Goal: Information Seeking & Learning: Compare options

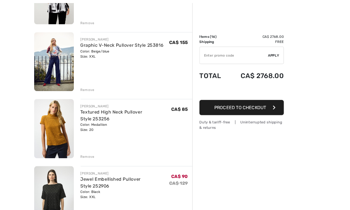
scroll to position [175, 0]
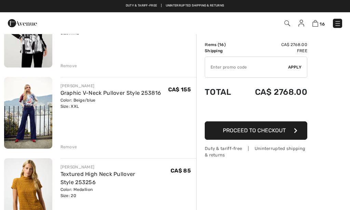
click at [31, 136] on img at bounding box center [28, 113] width 48 height 72
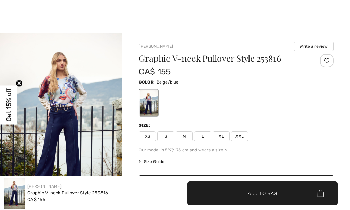
click at [61, 87] on img "1 / 5" at bounding box center [61, 125] width 122 height 184
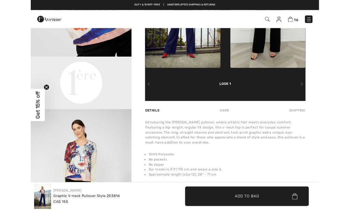
scroll to position [251, 0]
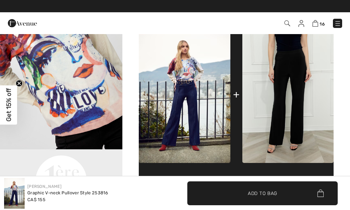
click at [282, 72] on img at bounding box center [287, 94] width 91 height 137
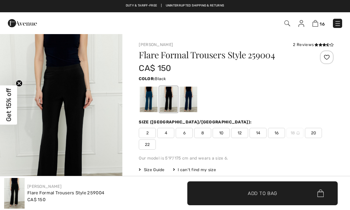
click at [71, 96] on img "1 / 1" at bounding box center [61, 125] width 122 height 184
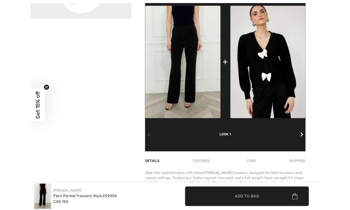
scroll to position [169, 0]
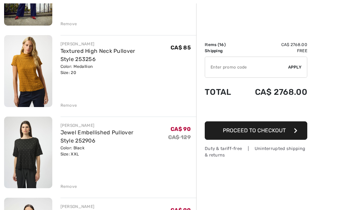
scroll to position [299, 0]
click at [22, 80] on img at bounding box center [28, 71] width 48 height 72
click at [60, 105] on div "Remove" at bounding box center [68, 105] width 17 height 6
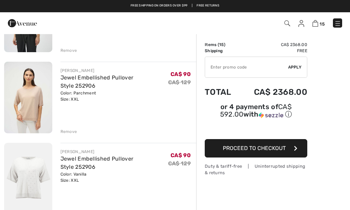
scroll to position [353, 0]
click at [288, 24] on img at bounding box center [287, 23] width 6 height 6
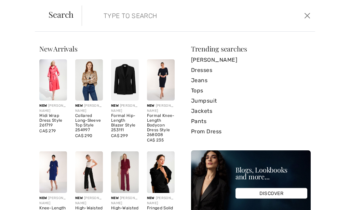
click at [117, 19] on input "search" at bounding box center [174, 15] width 153 height 20
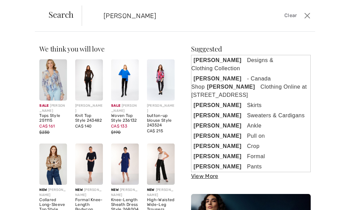
type input "[PERSON_NAME]"
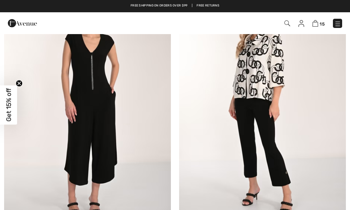
scroll to position [4035, 0]
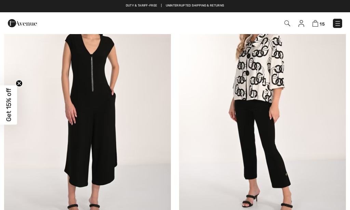
click at [287, 21] on img at bounding box center [287, 23] width 6 height 6
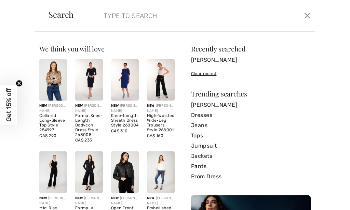
click at [118, 16] on input "search" at bounding box center [174, 15] width 153 height 20
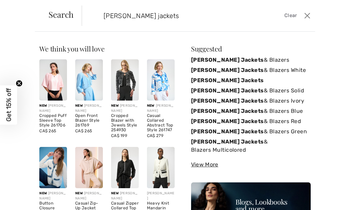
type input "Joseph Ribkoff jackets"
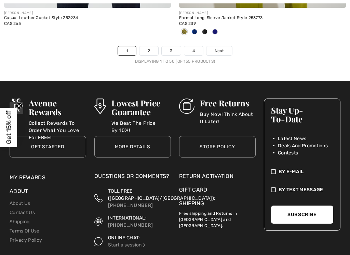
scroll to position [7439, 0]
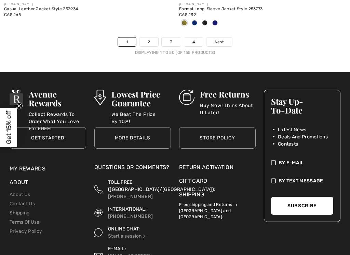
click at [147, 38] on link "2" at bounding box center [148, 42] width 19 height 9
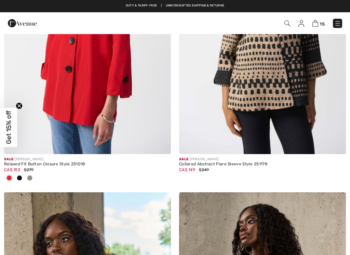
scroll to position [5427, 0]
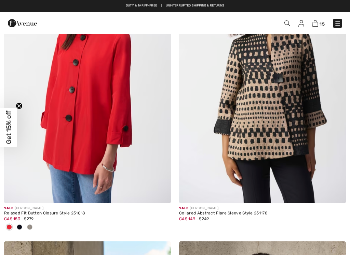
click at [254, 115] on img at bounding box center [262, 79] width 167 height 250
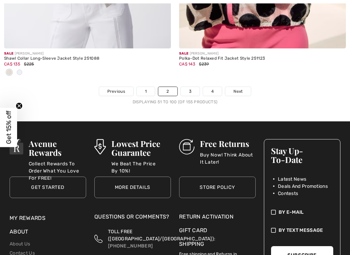
scroll to position [7356, 0]
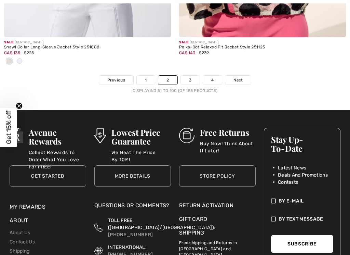
click at [186, 76] on link "3" at bounding box center [190, 80] width 19 height 9
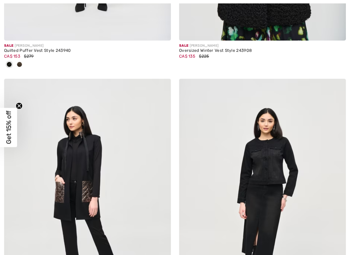
scroll to position [4394, 0]
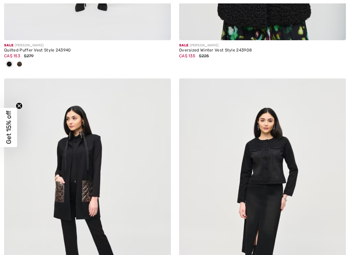
click at [32, 159] on img at bounding box center [87, 204] width 167 height 250
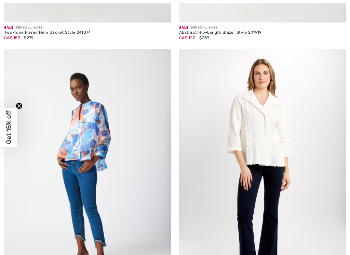
scroll to position [6753, 0]
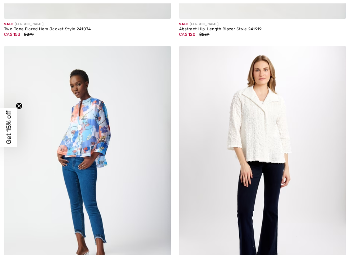
click at [31, 144] on img at bounding box center [87, 171] width 167 height 250
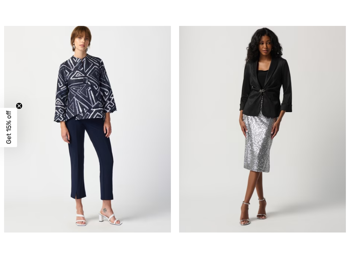
scroll to position [7316, 0]
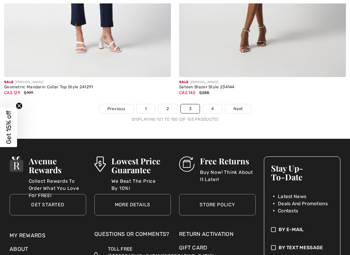
click at [212, 104] on link "4" at bounding box center [212, 108] width 19 height 9
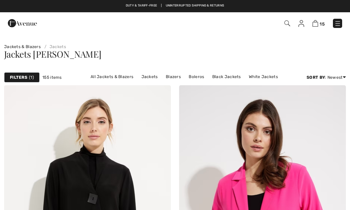
click at [112, 78] on link "All Jackets & Blazers" at bounding box center [112, 76] width 50 height 9
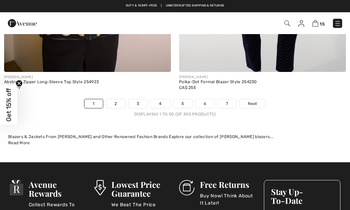
scroll to position [7303, 0]
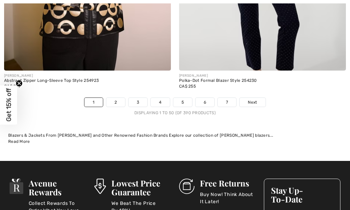
click at [114, 98] on link "2" at bounding box center [115, 102] width 19 height 9
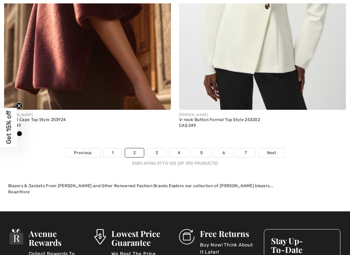
scroll to position [7265, 0]
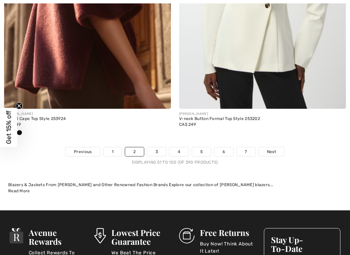
click at [151, 147] on link "3" at bounding box center [156, 151] width 19 height 9
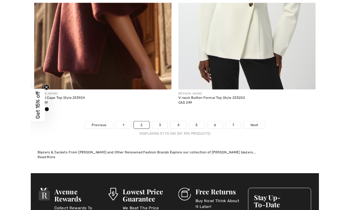
scroll to position [7291, 0]
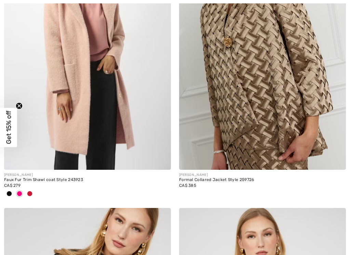
scroll to position [1986, 0]
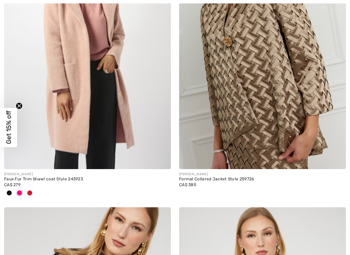
click at [24, 188] on div at bounding box center [19, 193] width 10 height 11
click at [22, 191] on span at bounding box center [19, 193] width 5 height 5
click at [27, 191] on span at bounding box center [29, 193] width 5 height 5
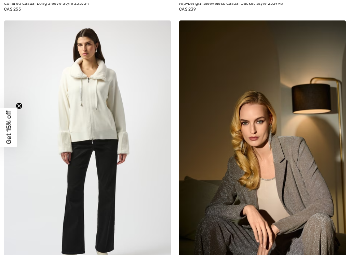
scroll to position [3015, 0]
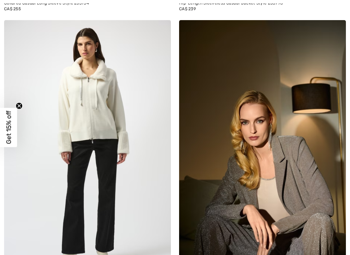
click at [35, 210] on img at bounding box center [87, 145] width 167 height 250
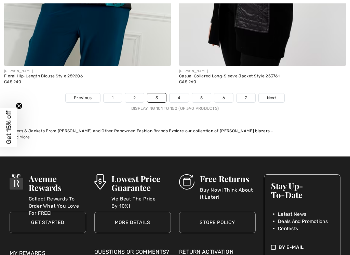
scroll to position [7340, 0]
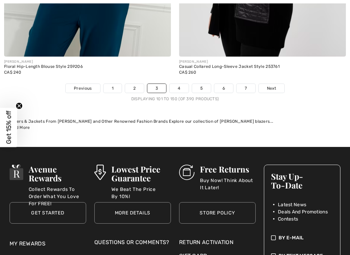
click at [177, 84] on link "4" at bounding box center [178, 88] width 19 height 9
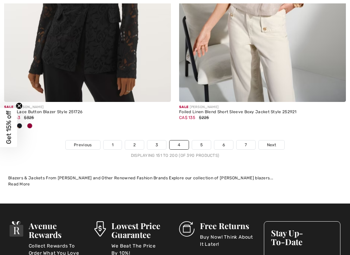
scroll to position [7249, 0]
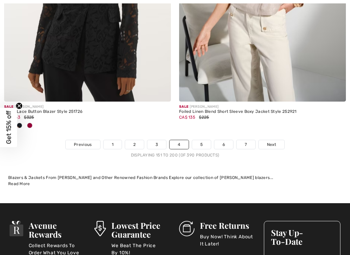
click at [201, 140] on link "5" at bounding box center [201, 144] width 19 height 9
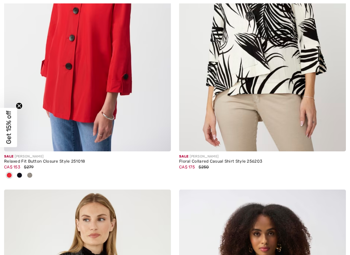
scroll to position [4323, 0]
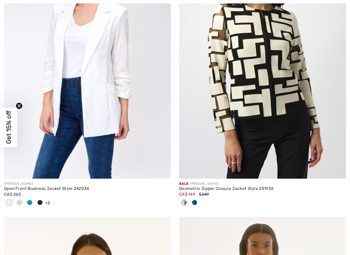
scroll to position [6010, 0]
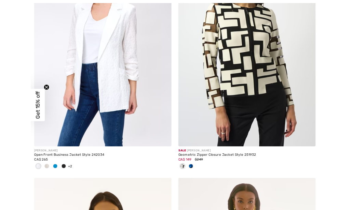
scroll to position [6037, 0]
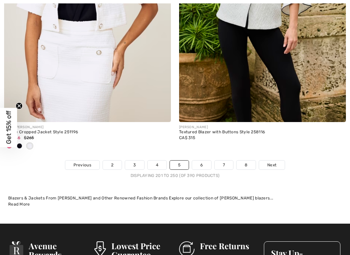
scroll to position [7257, 0]
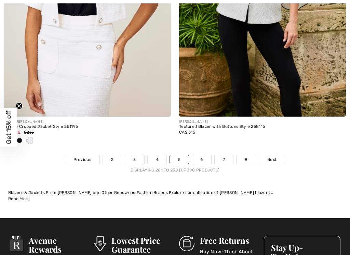
click at [199, 155] on link "6" at bounding box center [201, 159] width 19 height 9
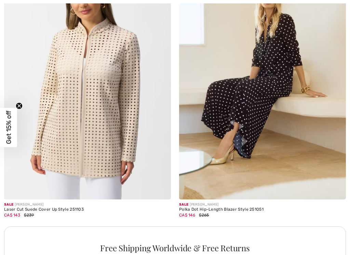
scroll to position [3385, 0]
click at [0, 133] on span "Get 15% off" at bounding box center [8, 127] width 17 height 39
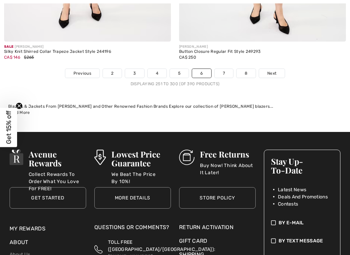
scroll to position [7332, 0]
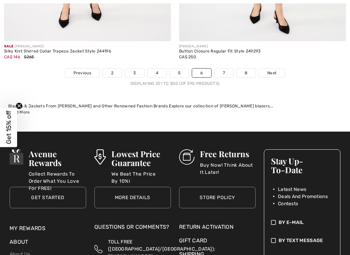
click at [222, 69] on link "7" at bounding box center [223, 73] width 18 height 9
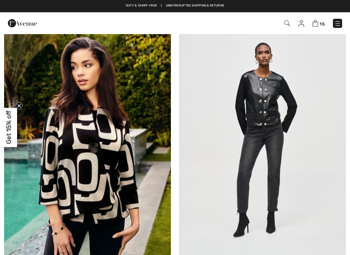
scroll to position [2430, 0]
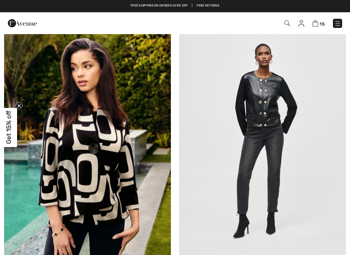
click at [105, 115] on img at bounding box center [87, 142] width 167 height 250
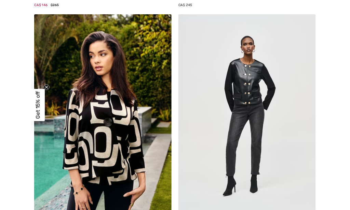
scroll to position [2456, 0]
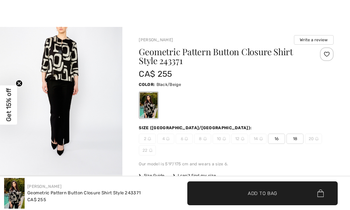
scroll to position [9, 0]
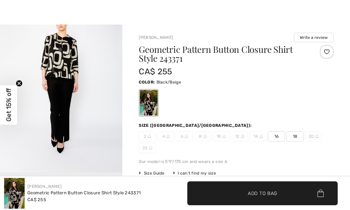
click at [9, 208] on img at bounding box center [14, 193] width 20 height 31
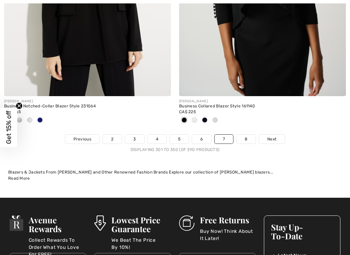
scroll to position [7289, 0]
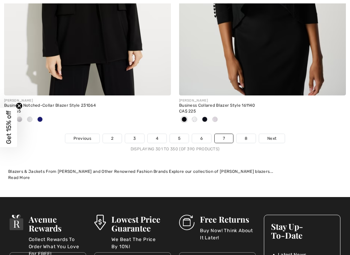
click at [246, 134] on link "8" at bounding box center [245, 138] width 19 height 9
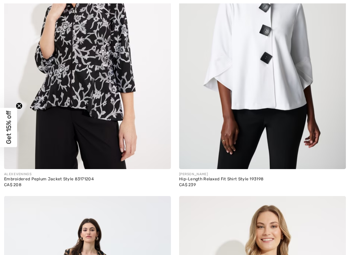
scroll to position [4535, 0]
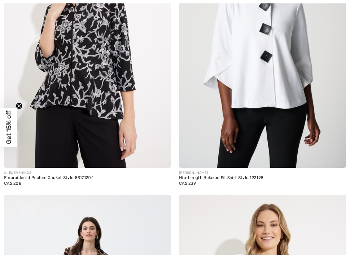
click at [72, 86] on img at bounding box center [87, 43] width 167 height 250
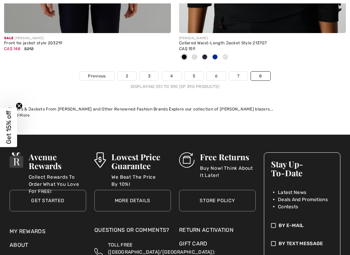
scroll to position [5886, 0]
